Goal: Information Seeking & Learning: Find specific fact

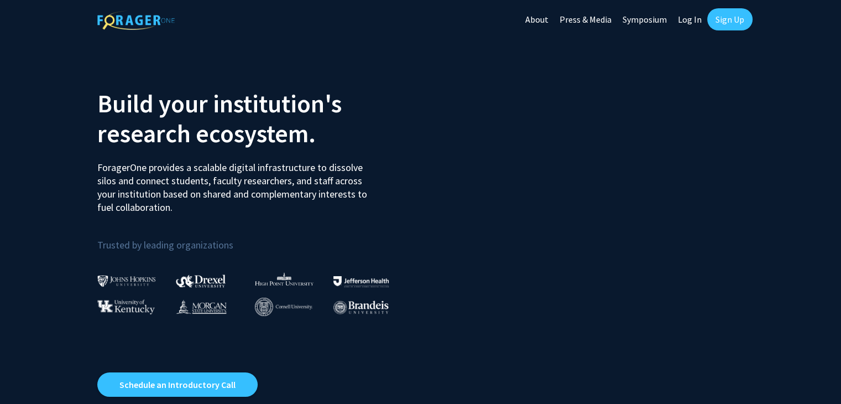
click at [691, 19] on link "Log In" at bounding box center [690, 19] width 35 height 39
select select
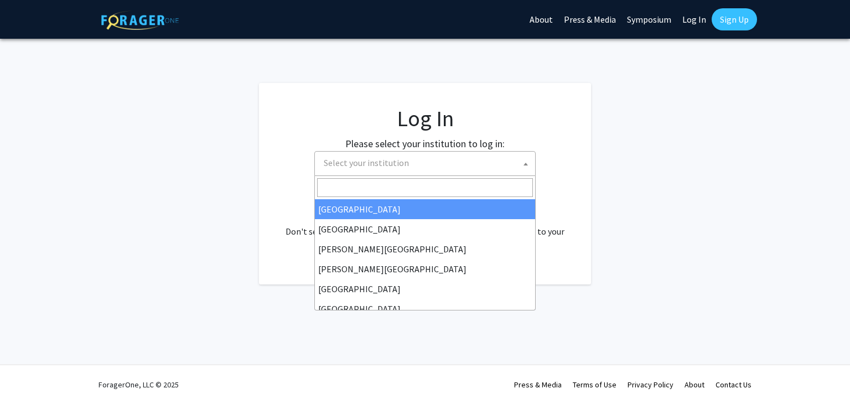
click at [391, 166] on span "Select your institution" at bounding box center [366, 162] width 85 height 11
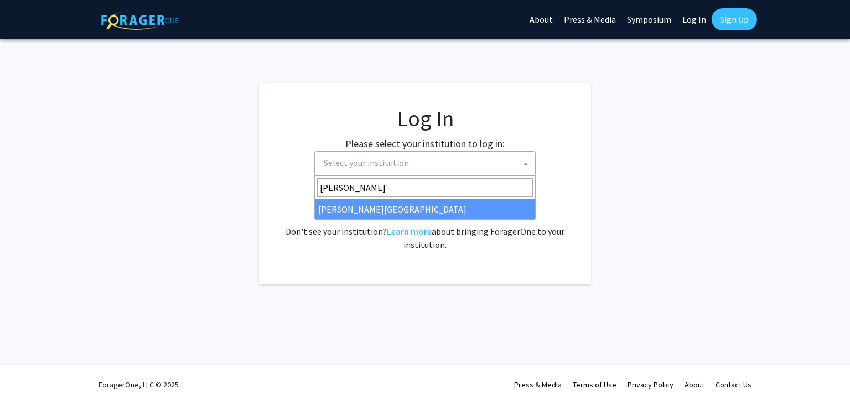
type input "wayne"
select select "21"
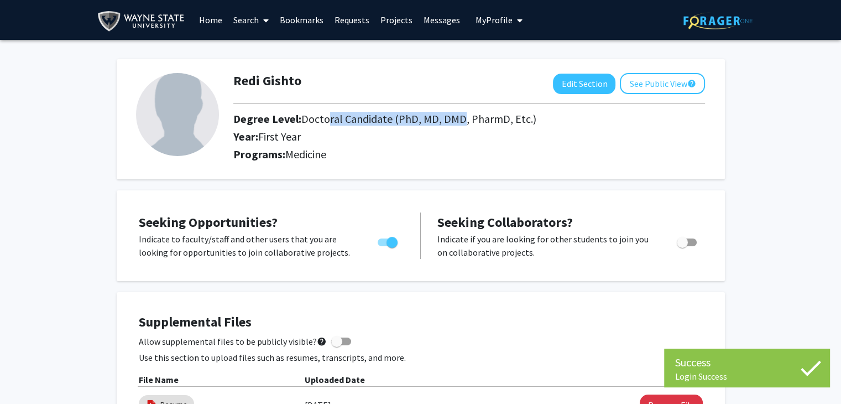
drag, startPoint x: 325, startPoint y: 120, endPoint x: 456, endPoint y: 122, distance: 131.7
click at [456, 122] on span "Doctoral Candidate (PhD, MD, DMD, PharmD, Etc.)" at bounding box center [418, 119] width 235 height 14
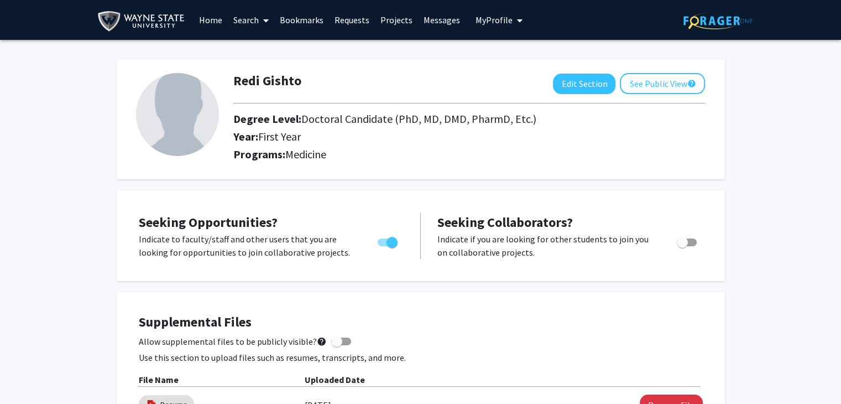
click at [205, 23] on link "Home" at bounding box center [211, 20] width 34 height 39
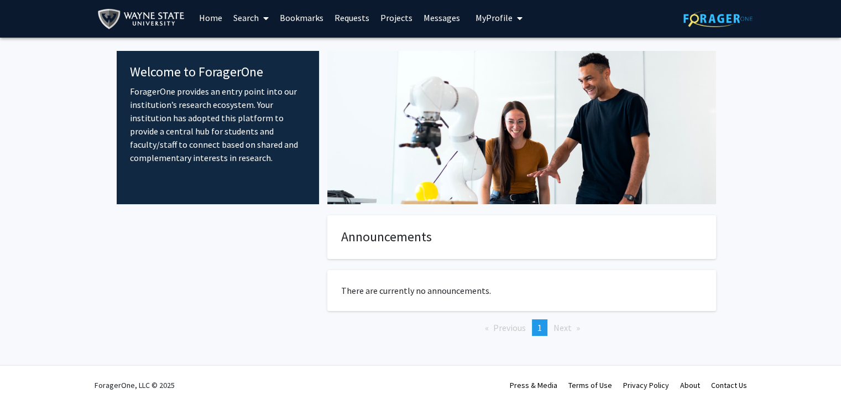
scroll to position [2, 0]
click at [259, 25] on link "Search" at bounding box center [251, 17] width 46 height 39
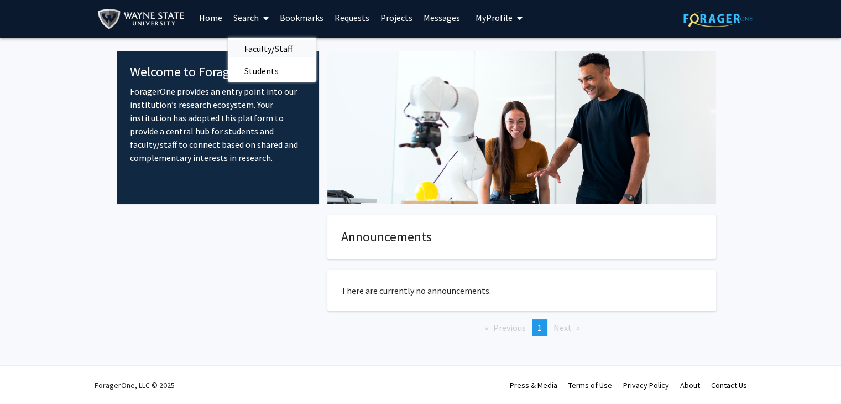
click at [284, 49] on span "Faculty/Staff" at bounding box center [268, 49] width 81 height 22
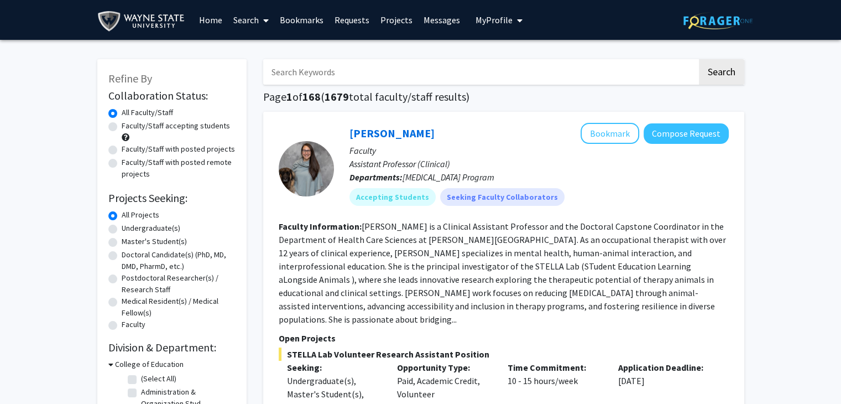
click at [452, 70] on input "Search Keywords" at bounding box center [480, 71] width 434 height 25
type input "urology"
click at [699, 59] on button "Search" at bounding box center [721, 71] width 45 height 25
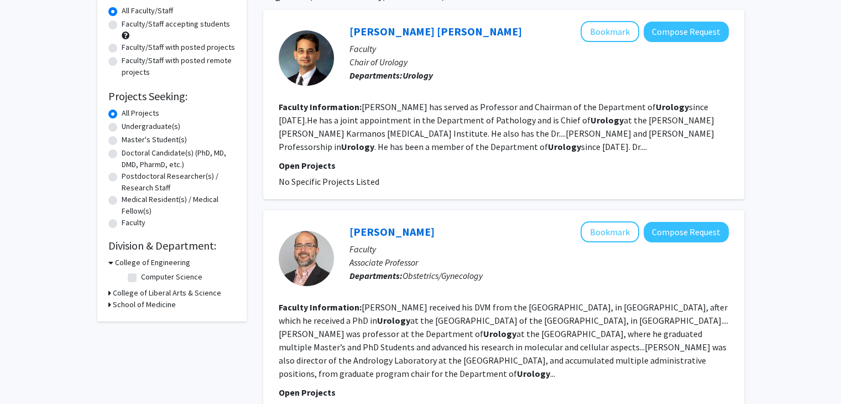
scroll to position [166, 0]
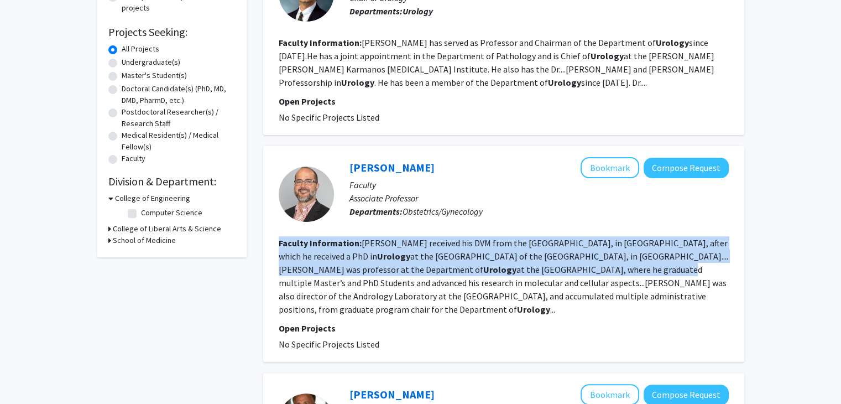
drag, startPoint x: 480, startPoint y: 231, endPoint x: 520, endPoint y: 268, distance: 54.0
click at [520, 268] on fg-search-faculty "[PERSON_NAME] Bookmark Compose Request Faculty Associate Professor Departments:…" at bounding box center [504, 254] width 450 height 194
click at [520, 268] on fg-read-more "[PERSON_NAME] received his DVM from the [GEOGRAPHIC_DATA], in [GEOGRAPHIC_DATA]…" at bounding box center [504, 275] width 450 height 77
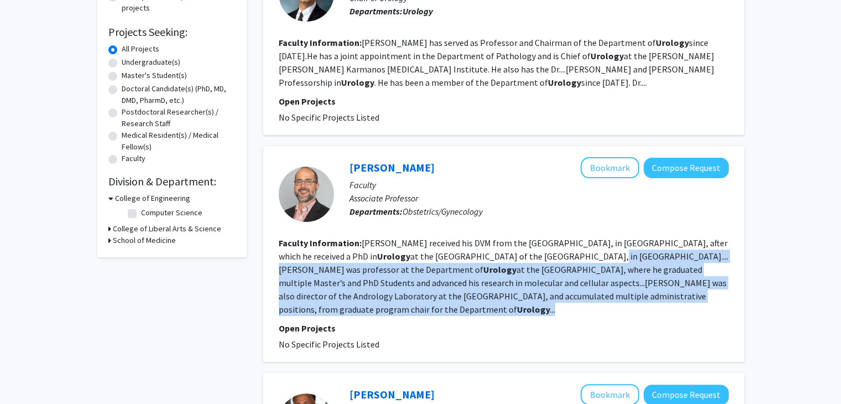
drag, startPoint x: 591, startPoint y: 312, endPoint x: 515, endPoint y: 251, distance: 97.1
click at [515, 251] on section "Faculty Information: [PERSON_NAME] received his DVM from the [GEOGRAPHIC_DATA],…" at bounding box center [504, 276] width 450 height 80
click at [447, 273] on fg-read-more "[PERSON_NAME] received his DVM from the [GEOGRAPHIC_DATA], in [GEOGRAPHIC_DATA]…" at bounding box center [504, 275] width 450 height 77
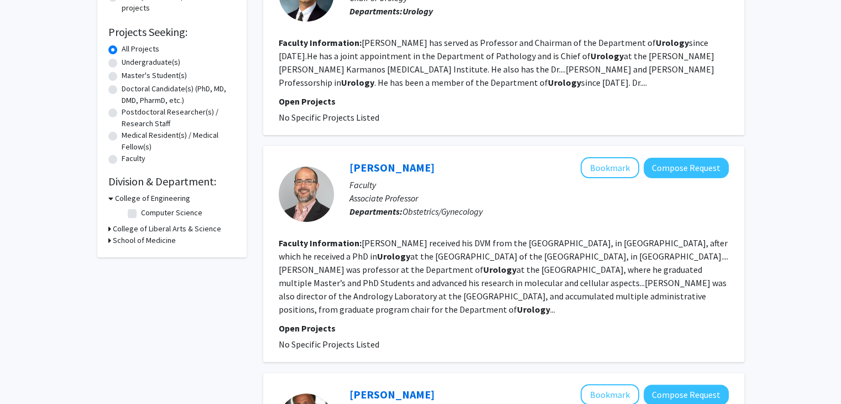
click at [517, 311] on b "Urology" at bounding box center [533, 309] width 33 height 11
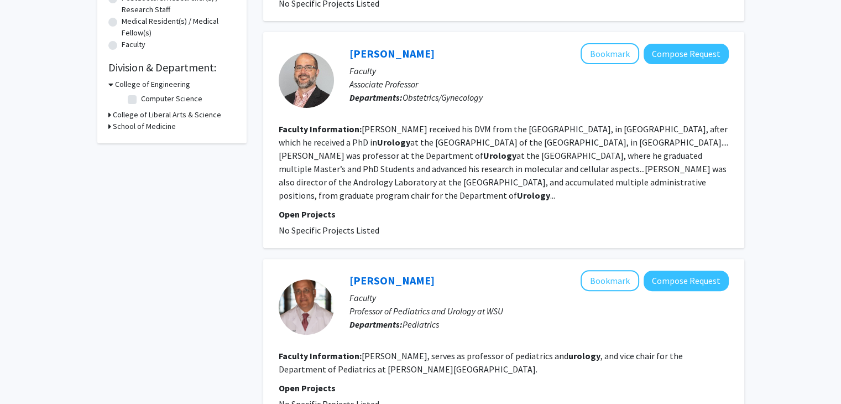
scroll to position [221, 0]
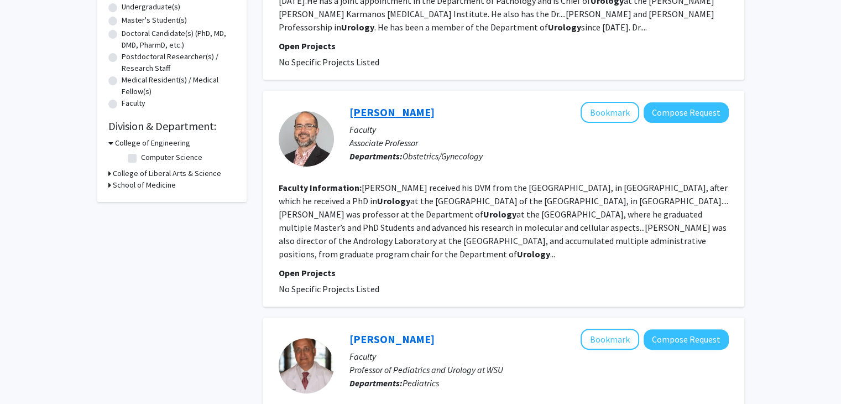
click at [383, 118] on link "[PERSON_NAME]" at bounding box center [392, 112] width 85 height 14
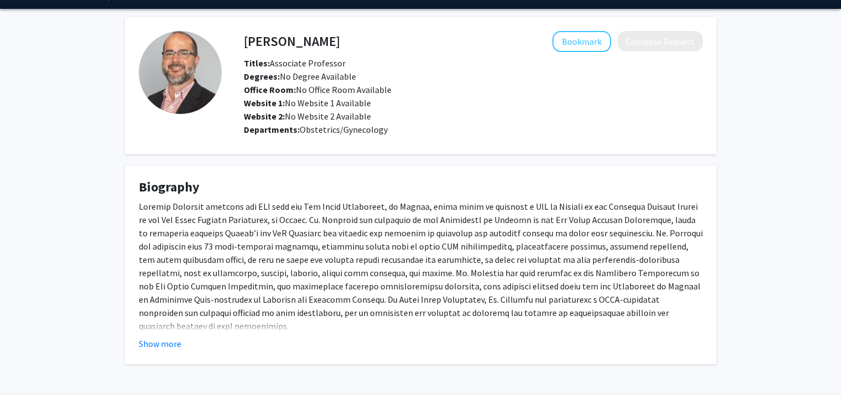
scroll to position [60, 0]
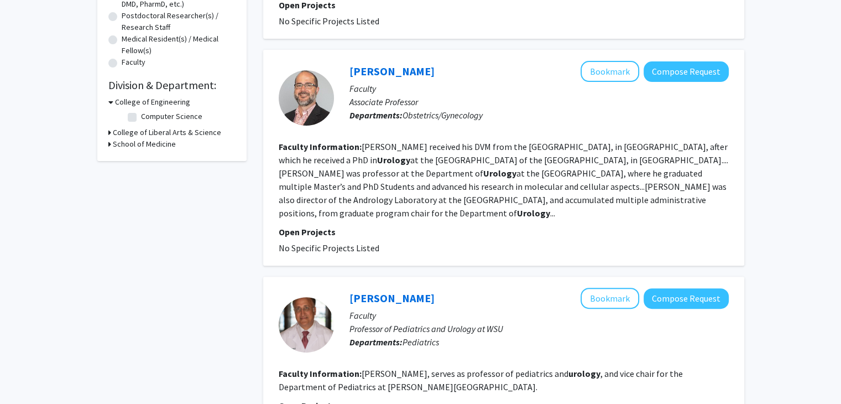
scroll to position [332, 0]
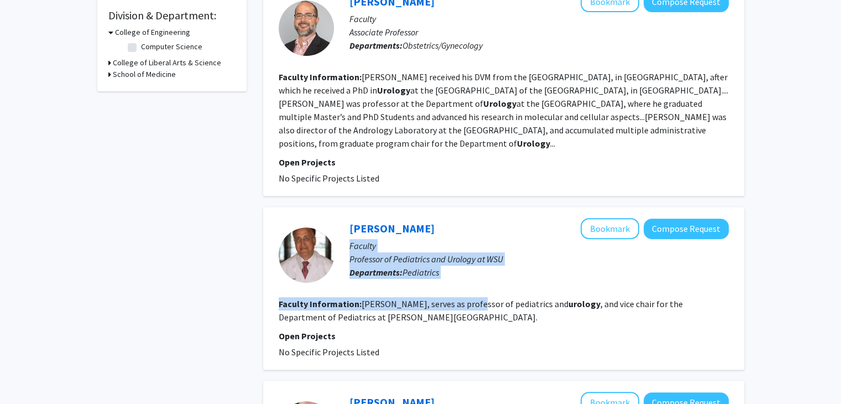
drag, startPoint x: 460, startPoint y: 237, endPoint x: 470, endPoint y: 308, distance: 70.9
click at [470, 308] on fg-search-faculty "[PERSON_NAME] Bookmark Compose Request Faculty Professor of Pediatrics and Urol…" at bounding box center [504, 288] width 450 height 140
click at [470, 308] on section "Faculty Information: [PERSON_NAME], serves as professor of pediatrics and urolo…" at bounding box center [504, 310] width 450 height 27
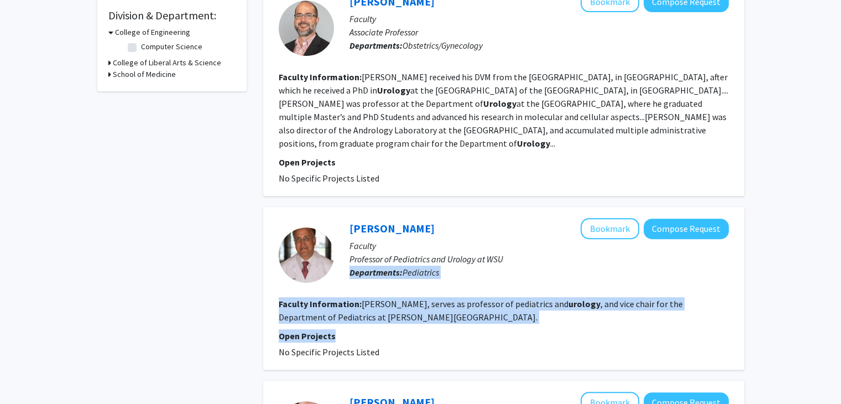
drag, startPoint x: 551, startPoint y: 337, endPoint x: 538, endPoint y: 262, distance: 76.5
click at [545, 256] on fg-search-faculty "[PERSON_NAME] Bookmark Compose Request Faculty Professor of Pediatrics and Urol…" at bounding box center [504, 288] width 450 height 140
click at [516, 287] on div "[PERSON_NAME] Bookmark Compose Request Faculty Professor of Pediatrics and Urol…" at bounding box center [531, 255] width 395 height 74
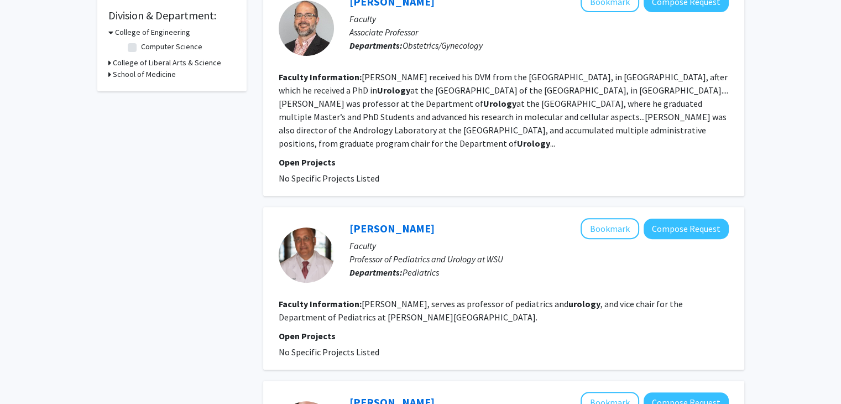
drag, startPoint x: 488, startPoint y: 303, endPoint x: 491, endPoint y: 284, distance: 19.0
click at [491, 284] on fg-search-faculty "[PERSON_NAME] Bookmark Compose Request Faculty Professor of Pediatrics and Urol…" at bounding box center [504, 288] width 450 height 140
click at [484, 309] on section "Faculty Information: [PERSON_NAME], serves as professor of pediatrics and urolo…" at bounding box center [504, 310] width 450 height 27
click at [384, 233] on link "[PERSON_NAME]" at bounding box center [392, 228] width 85 height 14
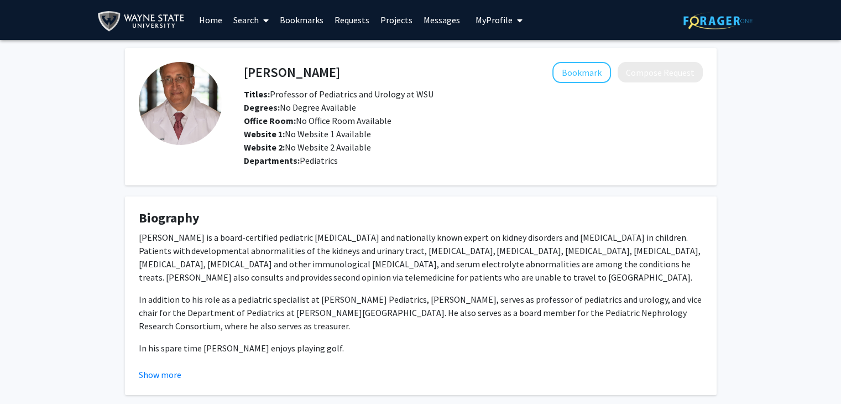
drag, startPoint x: 398, startPoint y: 265, endPoint x: 444, endPoint y: 276, distance: 46.7
click at [444, 276] on fg-card "Biography [PERSON_NAME] is a board-certified pediatric [MEDICAL_DATA] and natio…" at bounding box center [421, 295] width 592 height 199
click at [478, 324] on p "In addition to his role as a pediatric specialist at [PERSON_NAME] Pediatrics, …" at bounding box center [421, 313] width 564 height 40
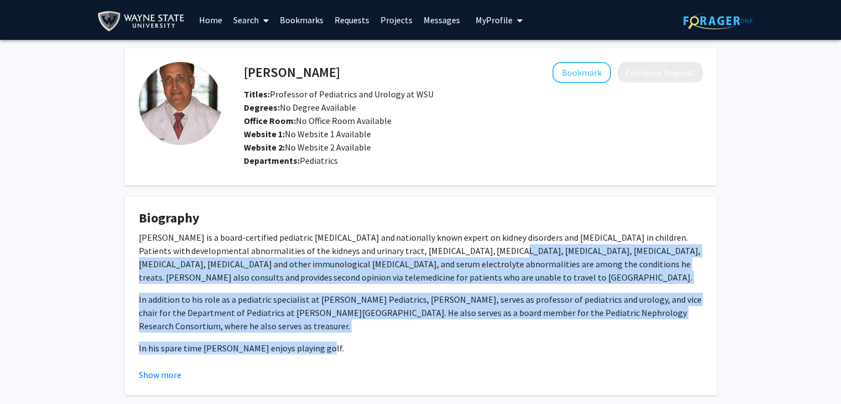
drag, startPoint x: 483, startPoint y: 334, endPoint x: 489, endPoint y: 255, distance: 78.8
click at [489, 255] on div "[PERSON_NAME] is a board-certified pediatric [MEDICAL_DATA] and nationally know…" at bounding box center [421, 299] width 564 height 137
click at [488, 254] on p "[PERSON_NAME] is a board-certified pediatric [MEDICAL_DATA] and nationally know…" at bounding box center [421, 257] width 564 height 53
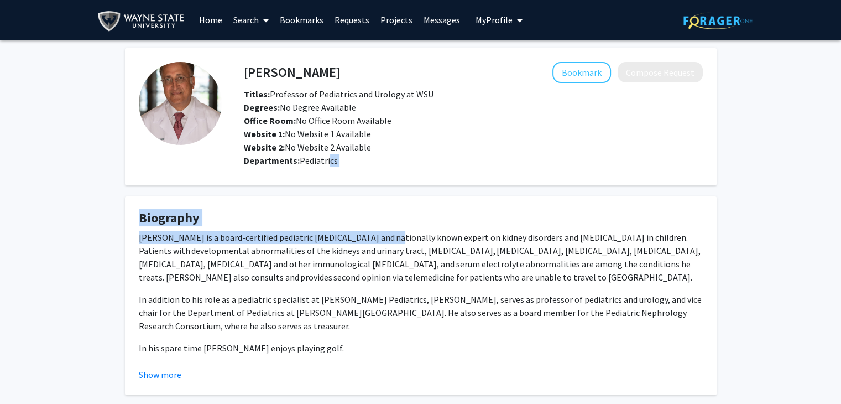
drag, startPoint x: 336, startPoint y: 169, endPoint x: 372, endPoint y: 235, distance: 75.0
click at [372, 233] on div "[PERSON_NAME] Bookmark Compose Request Titles: Professor of Pediatrics and Urol…" at bounding box center [421, 221] width 608 height 347
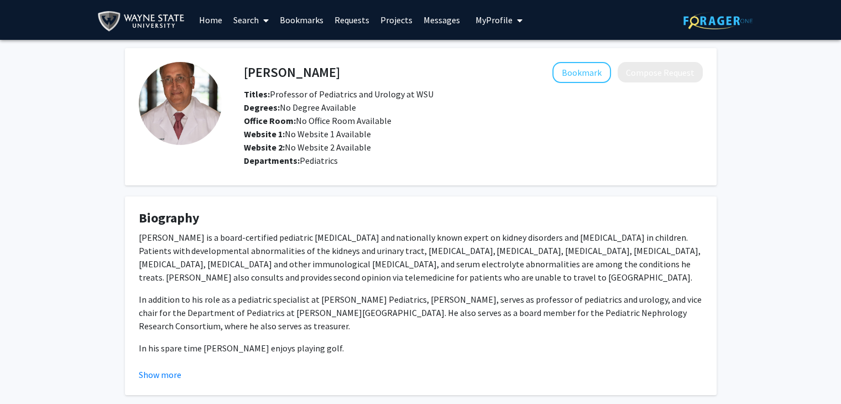
click at [375, 251] on p "[PERSON_NAME] is a board-certified pediatric [MEDICAL_DATA] and nationally know…" at bounding box center [421, 257] width 564 height 53
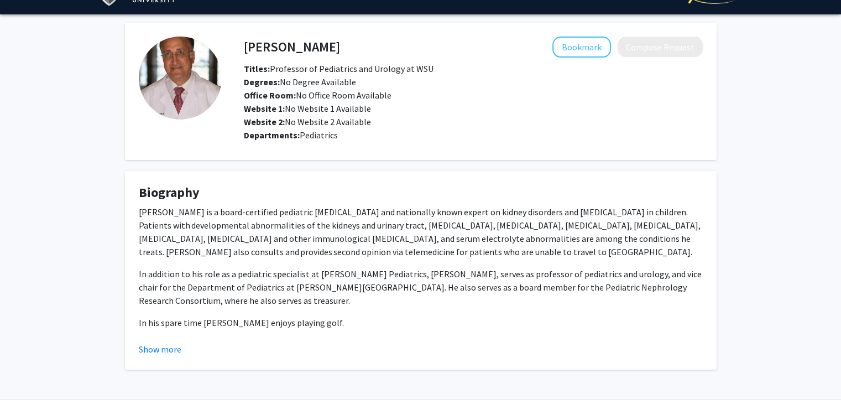
scroll to position [60, 0]
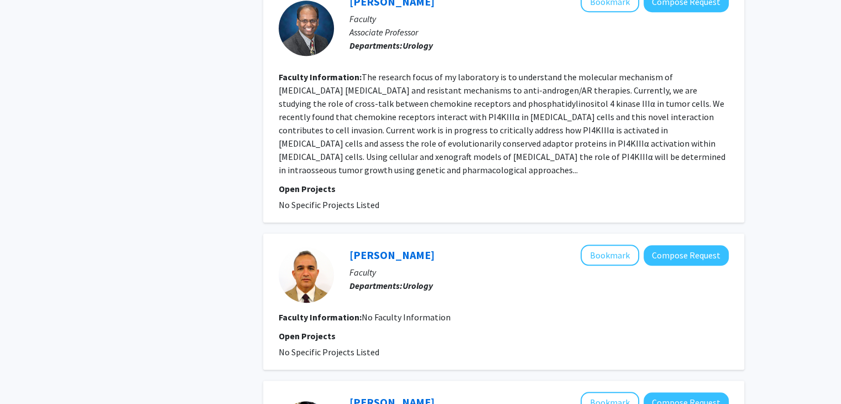
scroll to position [1154, 0]
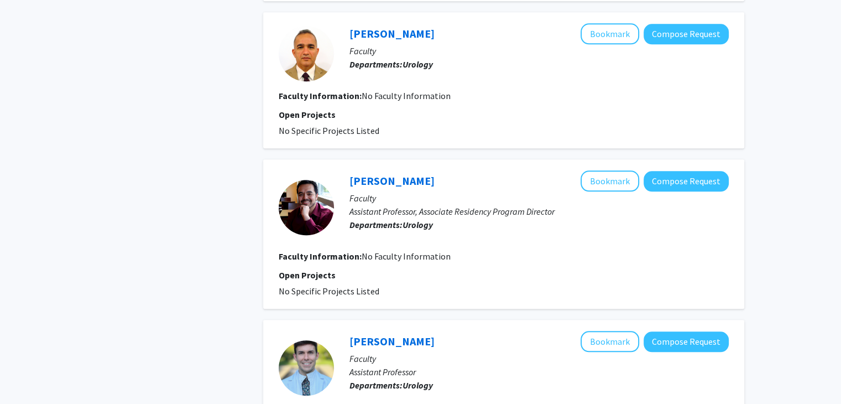
click at [385, 251] on span "No Faculty Information" at bounding box center [406, 256] width 89 height 11
click at [501, 268] on section "Open Projects No Specific Projects Listed" at bounding box center [504, 282] width 450 height 29
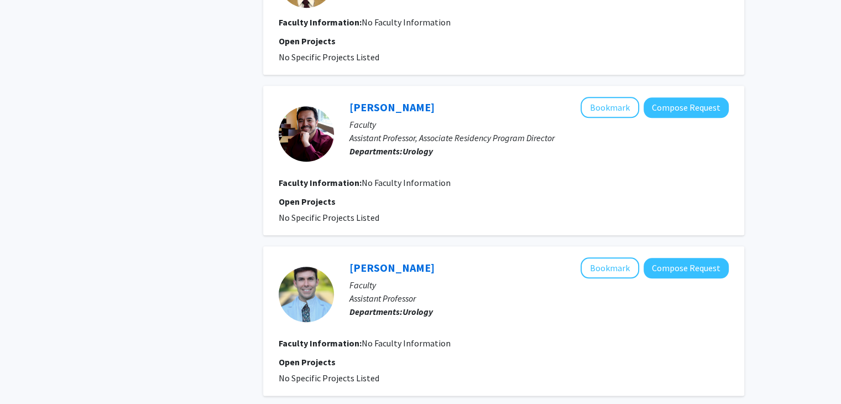
scroll to position [1320, 0]
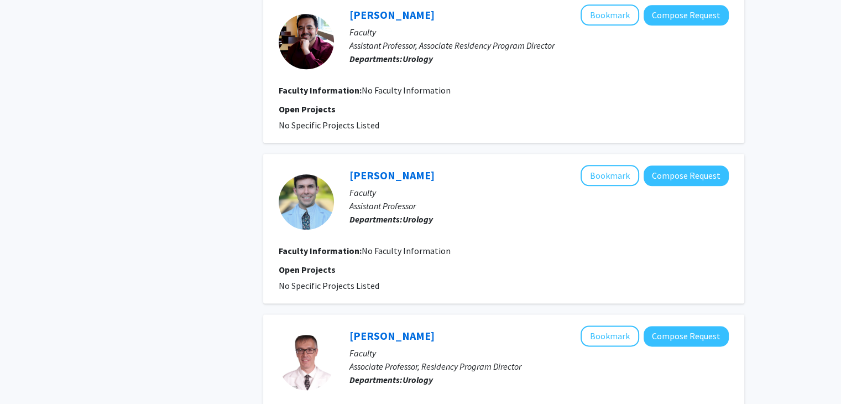
drag, startPoint x: 473, startPoint y: 248, endPoint x: 459, endPoint y: 232, distance: 21.5
click at [460, 233] on fg-search-faculty "[PERSON_NAME] Bookmark Compose Request Faculty Assistant Professor Departments:…" at bounding box center [504, 228] width 450 height 127
click at [462, 244] on section "Faculty Information: No Faculty Information" at bounding box center [504, 250] width 450 height 13
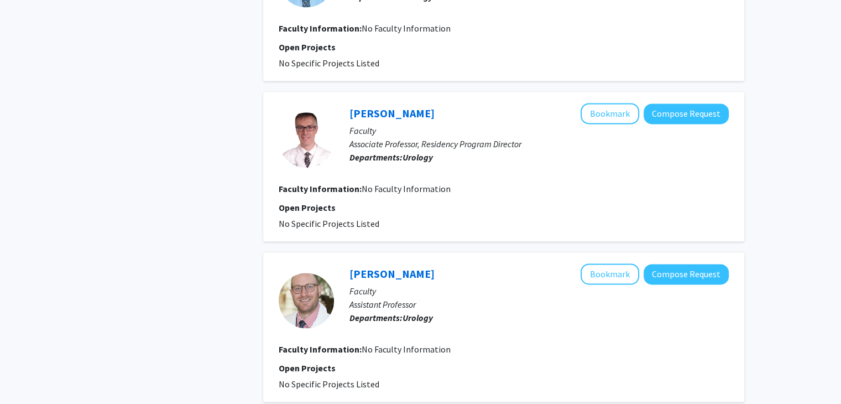
scroll to position [1644, 0]
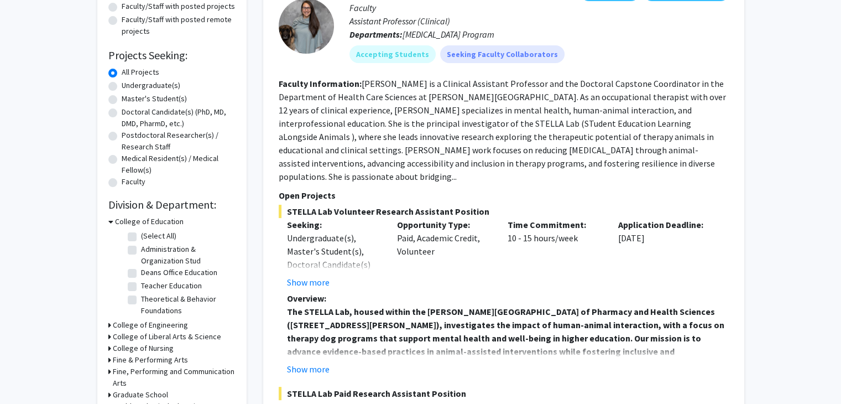
scroll to position [55, 0]
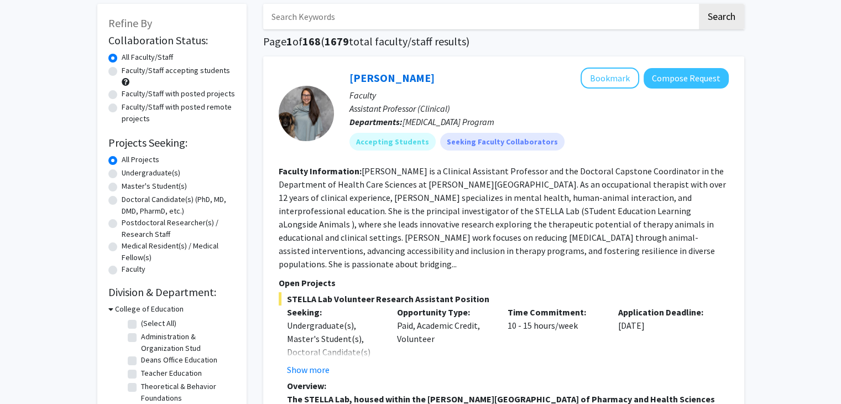
click at [357, 14] on input "Search Keywords" at bounding box center [480, 16] width 434 height 25
type input "urology"
click at [728, 13] on button "Search" at bounding box center [721, 16] width 45 height 25
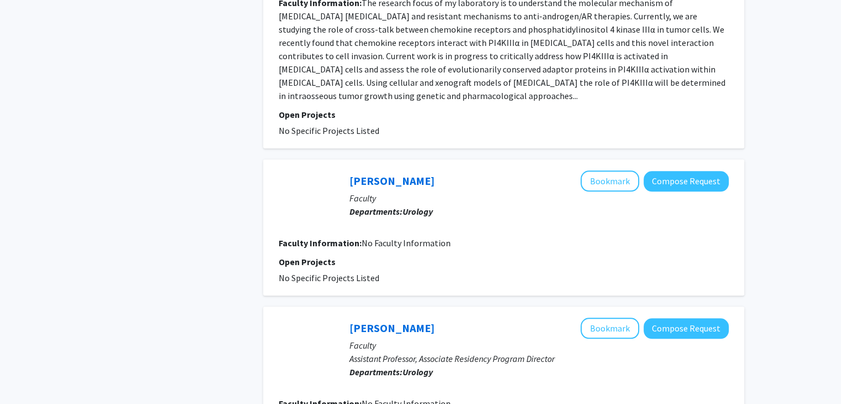
scroll to position [830, 0]
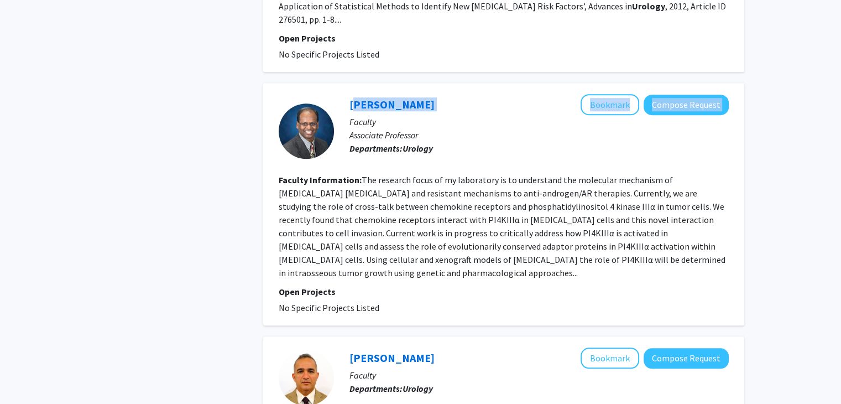
drag, startPoint x: 488, startPoint y: 102, endPoint x: 343, endPoint y: 98, distance: 145.5
click at [343, 98] on div "Sreenivasa Chinni Bookmark Compose Request Faculty Associate Professor Departme…" at bounding box center [531, 131] width 395 height 74
click at [333, 100] on div at bounding box center [306, 131] width 55 height 74
drag, startPoint x: 468, startPoint y: 107, endPoint x: 329, endPoint y: 88, distance: 140.2
click at [329, 88] on div "Sreenivasa Chinni Bookmark Compose Request Faculty Associate Professor Departme…" at bounding box center [503, 204] width 481 height 242
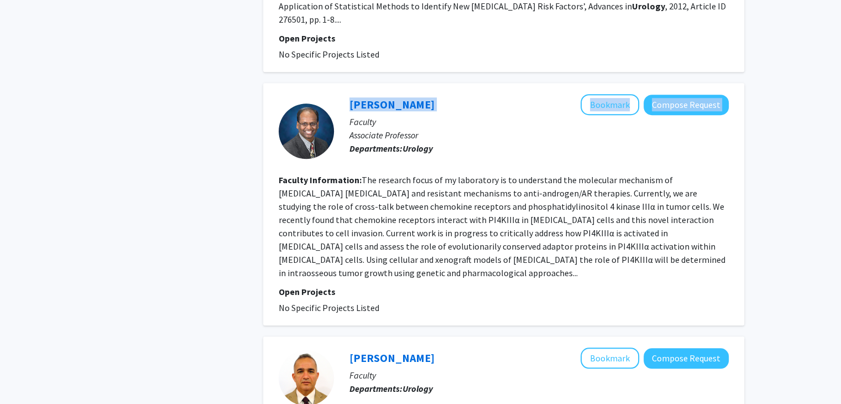
click at [333, 89] on div "Sreenivasa Chinni Bookmark Compose Request Faculty Associate Professor Departme…" at bounding box center [503, 204] width 481 height 242
drag, startPoint x: 346, startPoint y: 101, endPoint x: 441, endPoint y: 101, distance: 95.7
click at [441, 101] on div "Sreenivasa Chinni Bookmark Compose Request Faculty Associate Professor Departme…" at bounding box center [531, 131] width 395 height 74
copy link "Sreenivasa Chinni"
